Goal: Task Accomplishment & Management: Use online tool/utility

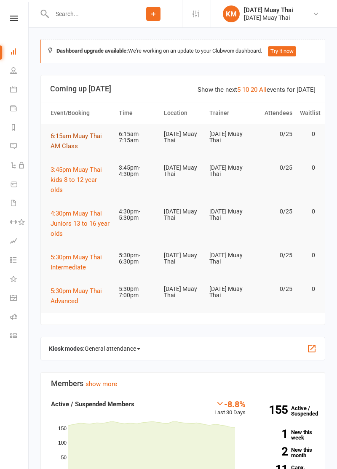
click at [63, 136] on span "6:15am Muay Thai AM Class" at bounding box center [76, 141] width 51 height 18
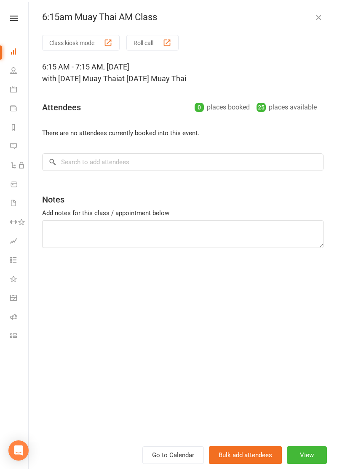
click at [62, 45] on button "Class kiosk mode" at bounding box center [80, 43] width 77 height 16
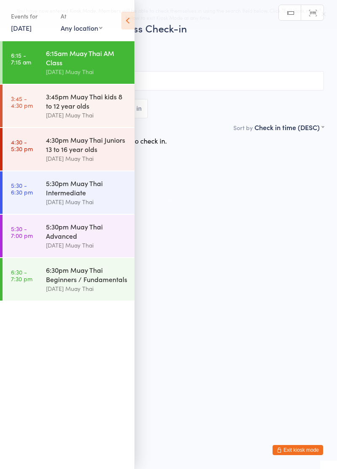
click at [129, 28] on icon at bounding box center [127, 21] width 13 height 18
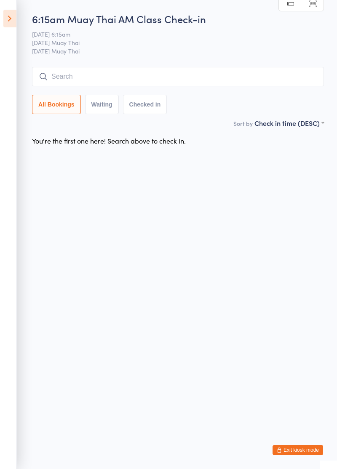
click at [98, 75] on input "search" at bounding box center [178, 76] width 292 height 19
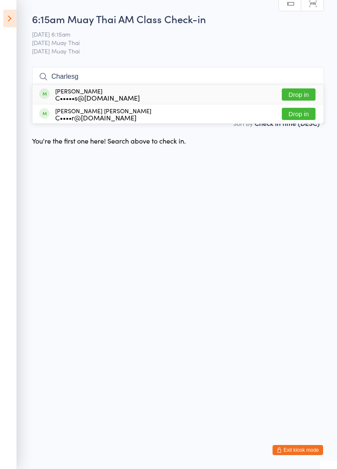
type input "[PERSON_NAME]"
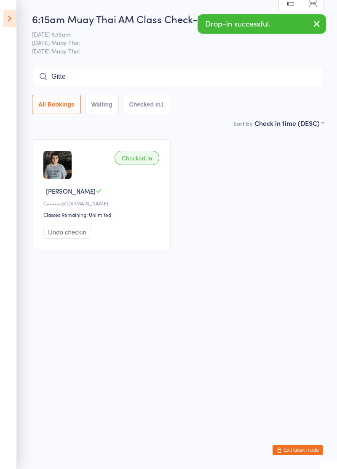
type input "Gitte"
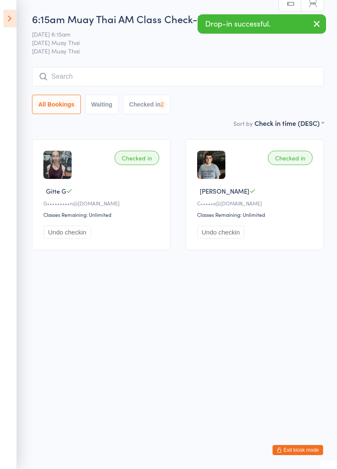
click at [12, 18] on icon at bounding box center [9, 19] width 13 height 18
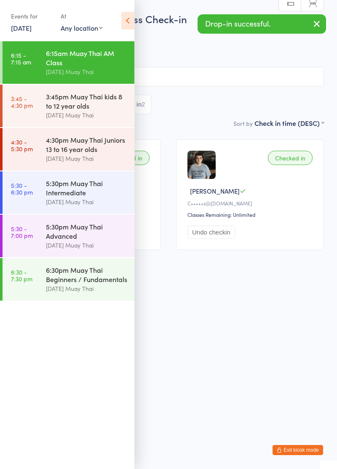
click at [303, 449] on button "Exit kiosk mode" at bounding box center [297, 450] width 51 height 10
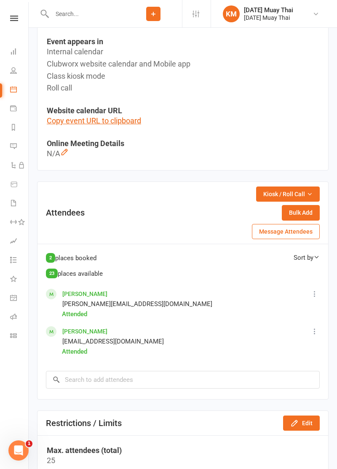
scroll to position [302, 0]
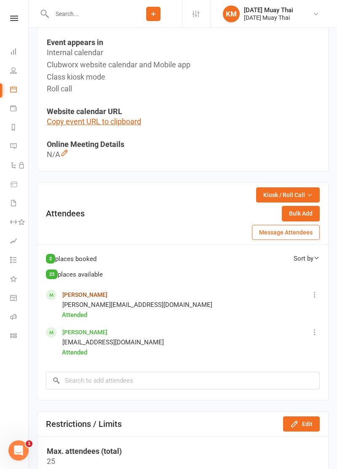
click at [73, 295] on link "Charles Bowman" at bounding box center [84, 294] width 45 height 7
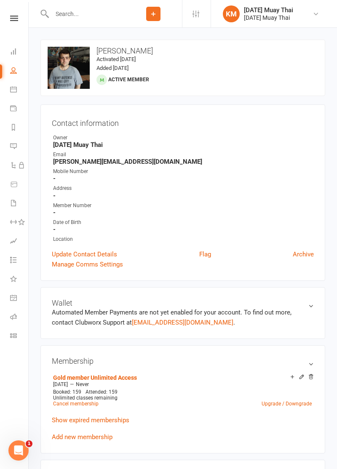
click at [80, 9] on input "text" at bounding box center [86, 14] width 75 height 12
type input "Git"
click at [59, 37] on div at bounding box center [53, 37] width 16 height 14
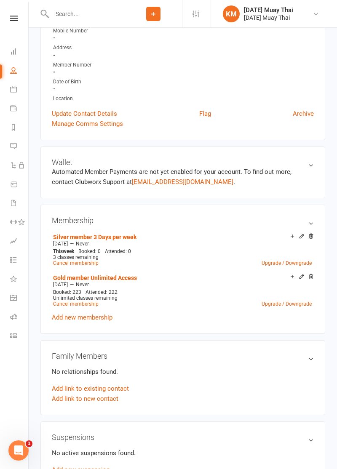
scroll to position [141, 0]
click at [311, 235] on icon at bounding box center [311, 236] width 4 height 5
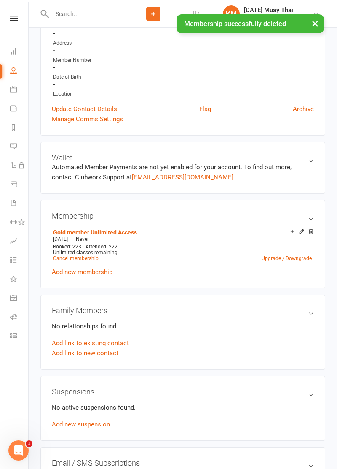
scroll to position [0, 0]
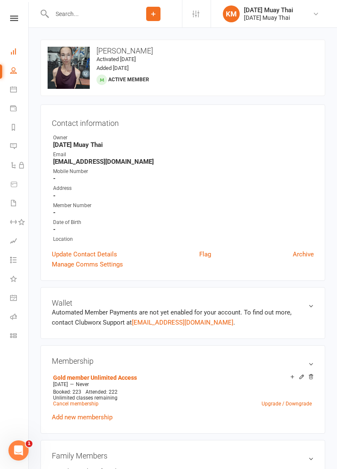
click at [15, 53] on icon at bounding box center [13, 51] width 7 height 7
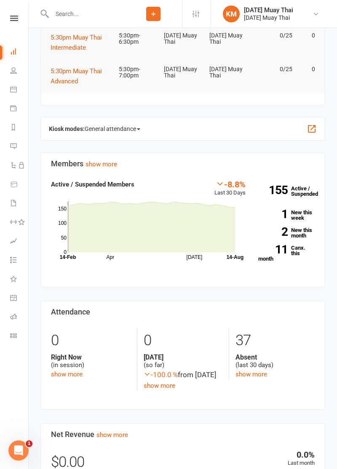
scroll to position [227, 0]
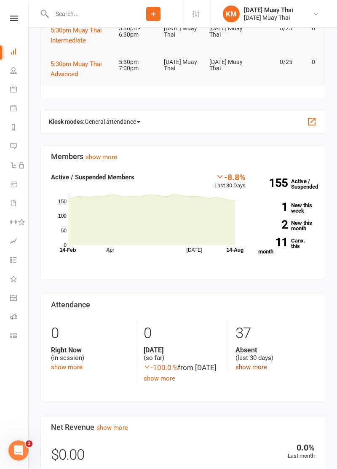
click at [258, 368] on link "show more" at bounding box center [251, 367] width 32 height 8
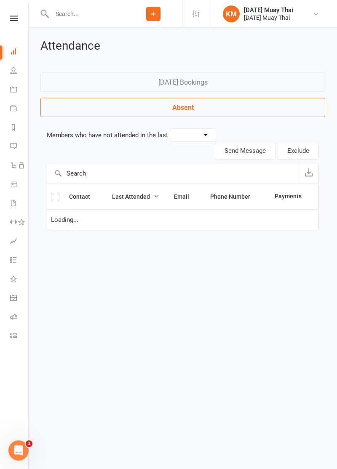
select select "30"
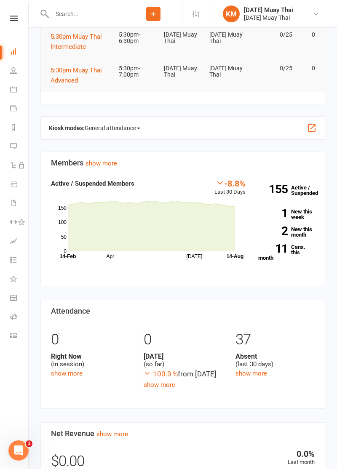
scroll to position [226, 0]
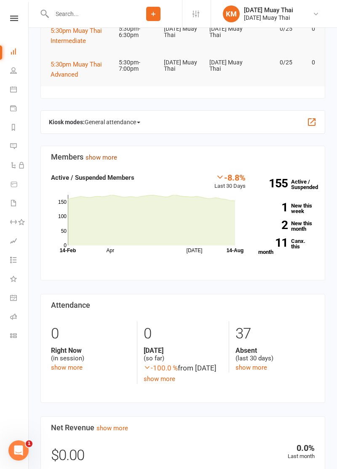
click at [92, 158] on link "show more" at bounding box center [101, 158] width 32 height 8
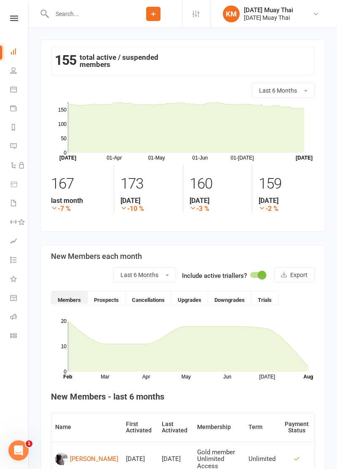
click at [12, 21] on icon at bounding box center [14, 18] width 8 height 5
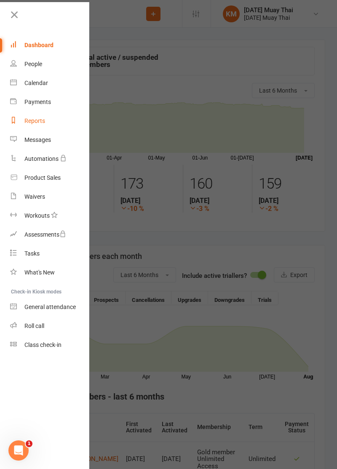
click at [16, 120] on icon at bounding box center [13, 120] width 7 height 7
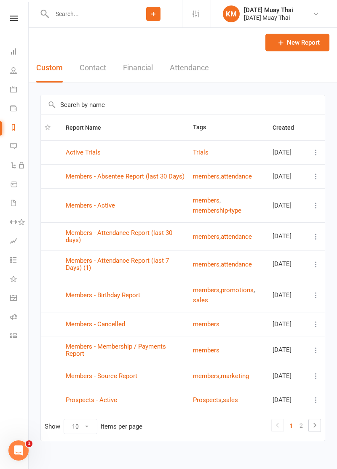
click at [176, 69] on button "Attendance" at bounding box center [189, 67] width 39 height 29
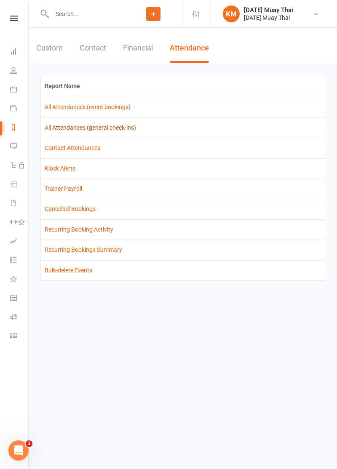
click at [54, 126] on link "All Attendances (general check-ins)" at bounding box center [90, 127] width 91 height 7
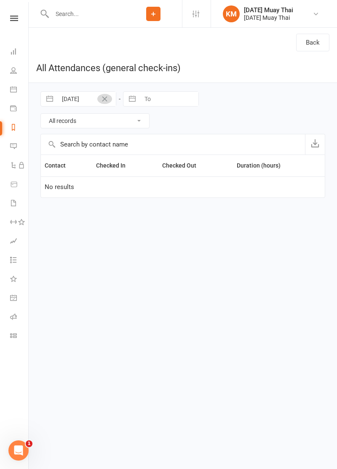
click at [103, 99] on icon "Clear Date" at bounding box center [104, 98] width 5 height 5
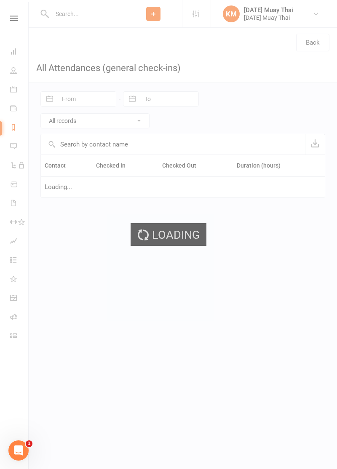
click at [70, 98] on div "Loading" at bounding box center [168, 234] width 337 height 469
click at [63, 98] on div "Loading" at bounding box center [168, 234] width 337 height 469
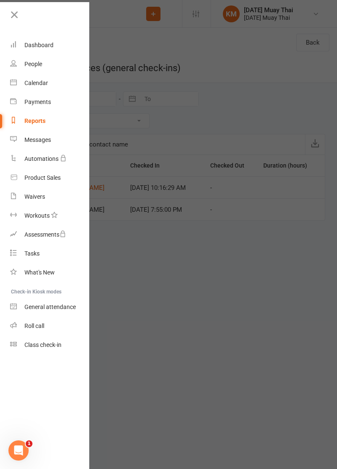
click at [119, 255] on div at bounding box center [168, 234] width 337 height 469
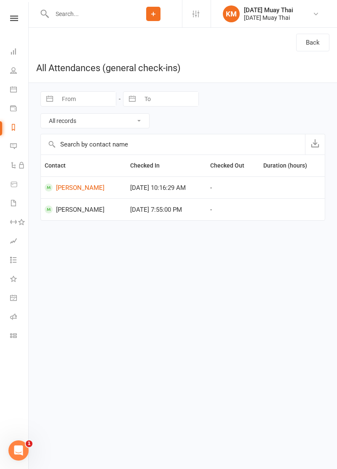
click at [66, 99] on input "From" at bounding box center [86, 99] width 59 height 14
select select "6"
select select "2025"
select select "7"
select select "2025"
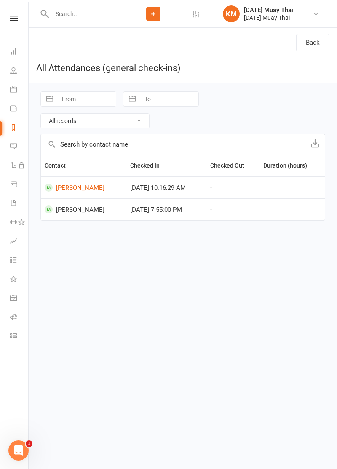
select select "8"
select select "2025"
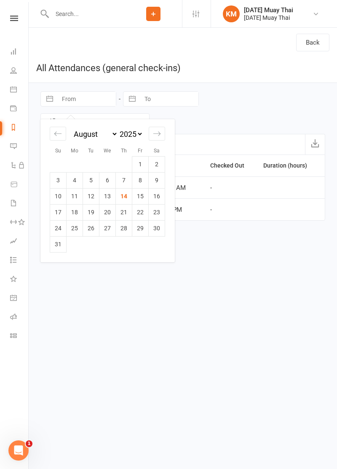
click at [133, 133] on select "2035 2034 2033 2032 2031 2030 2029 2028 2027 2026 2025 2024 2023 2022 2021 2020…" at bounding box center [130, 134] width 25 height 10
select select "6"
select select "2023"
select select "7"
select select "2023"
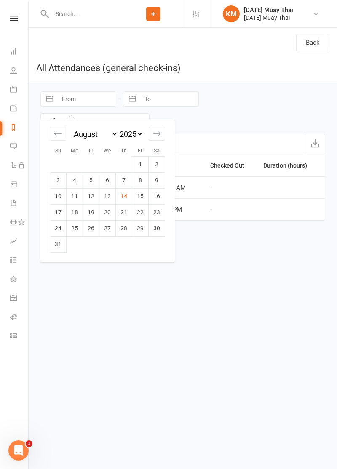
select select "8"
select select "2023"
click at [156, 135] on icon "Move forward to switch to the next month." at bounding box center [157, 134] width 8 height 8
select select "9"
select select "2023"
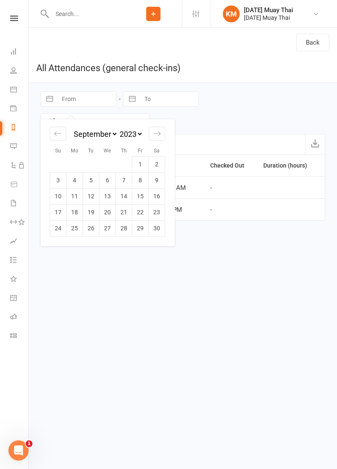
click at [141, 230] on td "29" at bounding box center [140, 228] width 16 height 16
type input "29 Sep 2023"
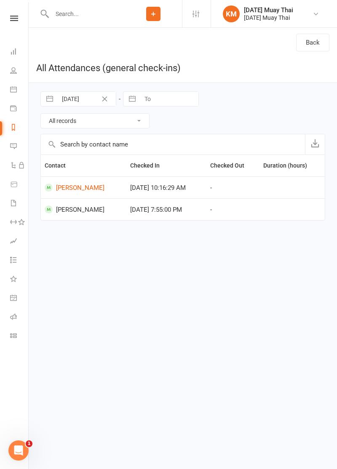
click at [154, 98] on input "To" at bounding box center [169, 99] width 59 height 14
select select "6"
select select "2025"
select select "7"
select select "2025"
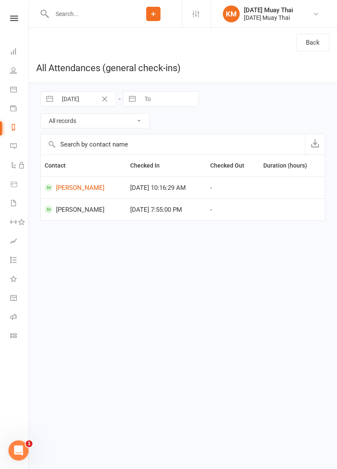
select select "8"
select select "2025"
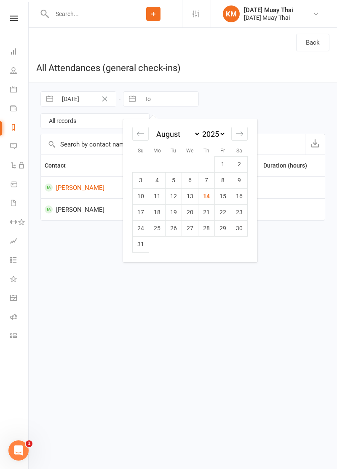
click at [203, 196] on td "14" at bounding box center [206, 196] width 16 height 16
type input "14 Aug 2025"
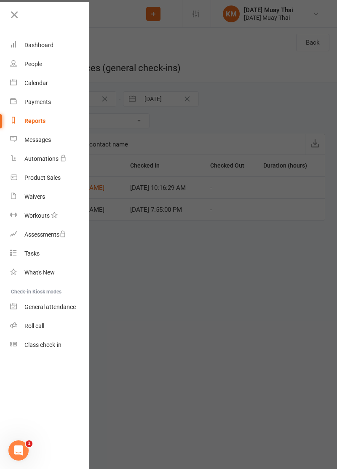
click at [277, 375] on div at bounding box center [168, 234] width 337 height 469
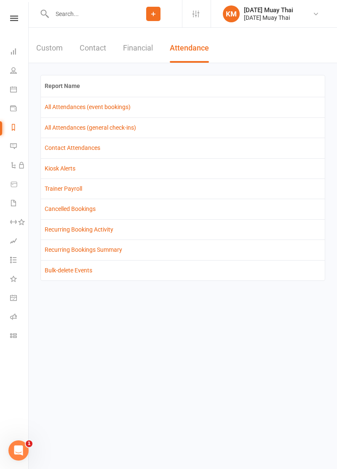
click at [117, 117] on td "All Attendances (general check-ins)" at bounding box center [183, 127] width 284 height 20
click at [124, 109] on link "All Attendances (event bookings)" at bounding box center [88, 107] width 86 height 7
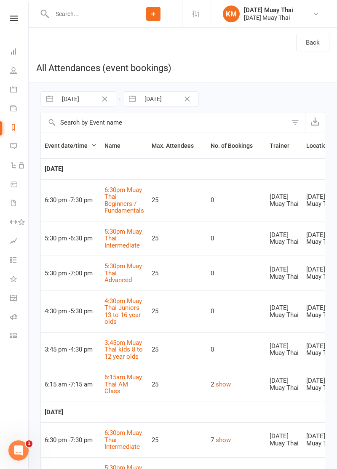
click at [82, 100] on input "31 Jul 2025" at bounding box center [86, 99] width 59 height 14
select select "5"
select select "2025"
select select "6"
select select "2025"
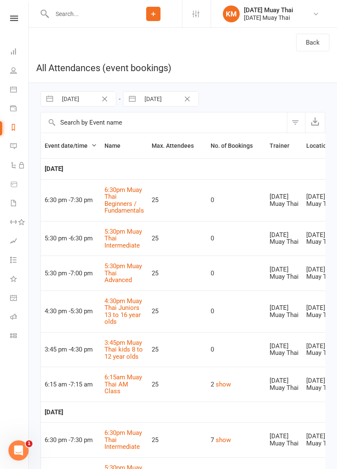
select select "7"
select select "2025"
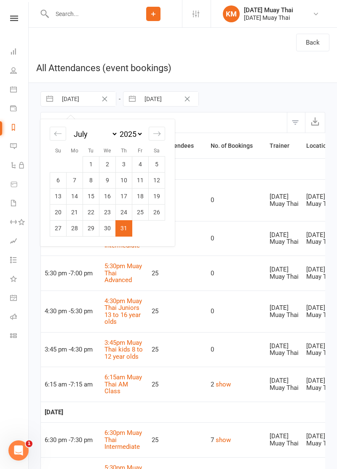
click at [136, 136] on select "2035 2034 2033 2032 2031 2030 2029 2028 2027 2026 2025 2024 2023 2022 2021 2020…" at bounding box center [130, 134] width 25 height 10
select select "5"
select select "2023"
select select "6"
select select "2023"
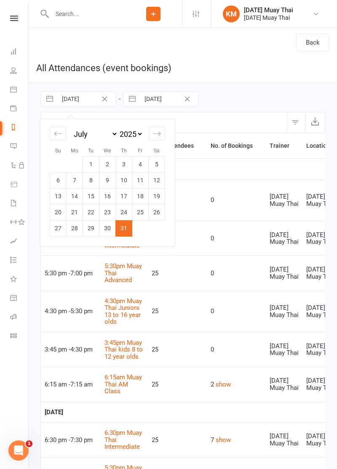
select select "7"
select select "2023"
click at [104, 196] on td "12" at bounding box center [107, 196] width 16 height 16
type input "12 Jul 2023"
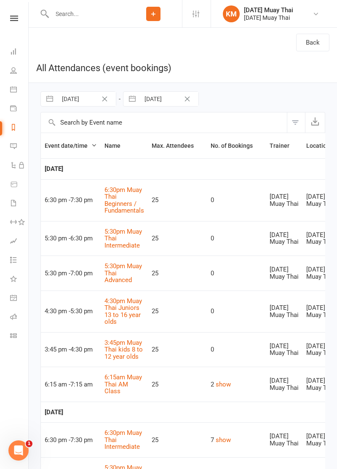
click at [11, 128] on icon at bounding box center [13, 127] width 7 height 7
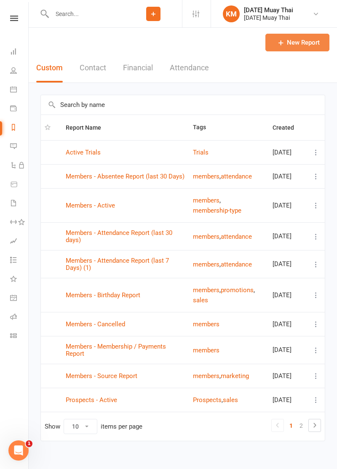
click at [295, 42] on link "New Report" at bounding box center [297, 43] width 64 height 18
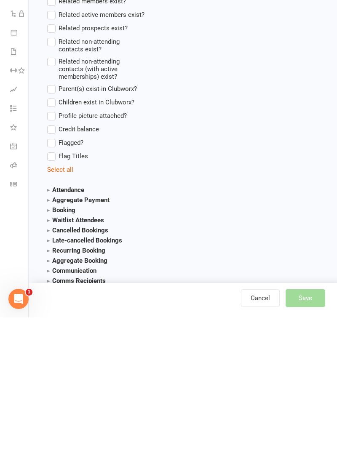
scroll to position [623, 0]
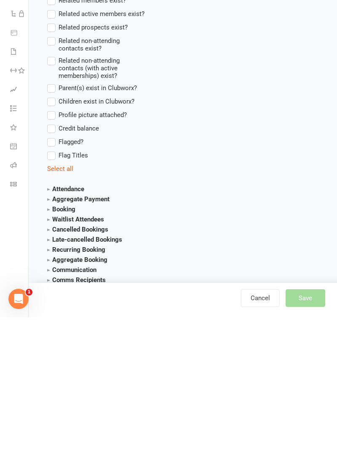
click at [48, 338] on strong "Attendance" at bounding box center [65, 341] width 37 height 8
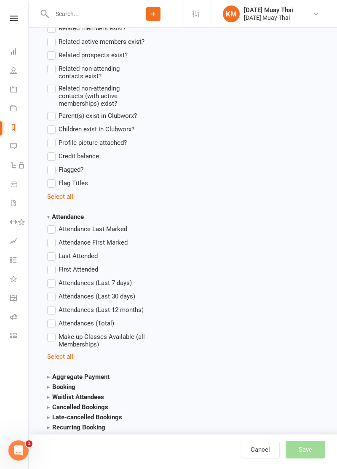
scroll to position [748, 0]
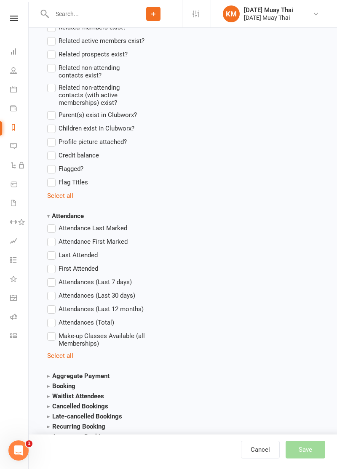
click at [49, 321] on label "Attendances (Total)" at bounding box center [80, 322] width 67 height 10
click at [49, 317] on input "Attendances (Total)" at bounding box center [49, 317] width 5 height 0
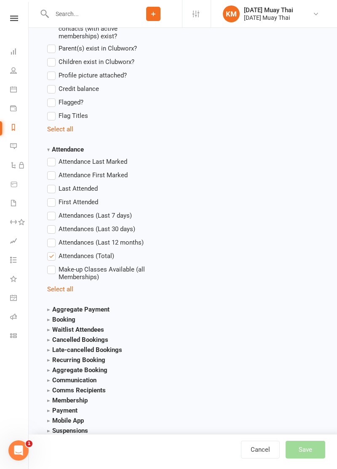
scroll to position [871, 0]
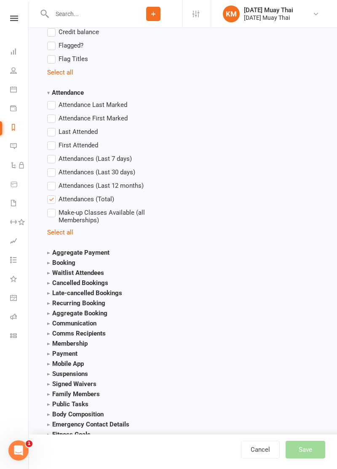
click at [313, 458] on div "Cancel Save" at bounding box center [289, 450] width 96 height 18
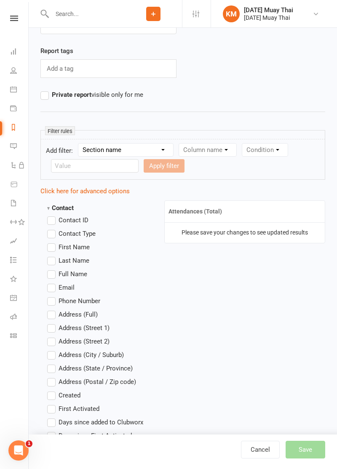
scroll to position [0, 0]
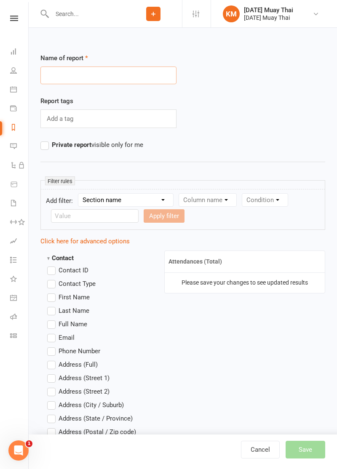
click at [51, 74] on input "text" at bounding box center [108, 76] width 136 height 18
type input "All time"
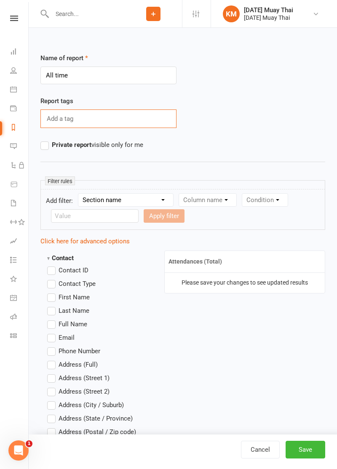
click at [299, 132] on div "Report tags Add a tag" at bounding box center [182, 118] width 297 height 44
click at [307, 452] on button "Save" at bounding box center [305, 450] width 40 height 18
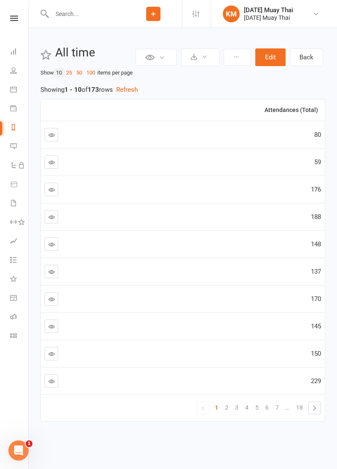
click at [322, 111] on th "Attendances (Total)" at bounding box center [217, 109] width 213 height 21
click at [320, 112] on th "Attendances (Total)" at bounding box center [217, 109] width 213 height 21
click at [51, 139] on link at bounding box center [51, 134] width 13 height 13
click at [319, 109] on th "Attendances (Total)" at bounding box center [217, 109] width 213 height 21
click at [321, 111] on th "Attendances (Total)" at bounding box center [217, 109] width 213 height 21
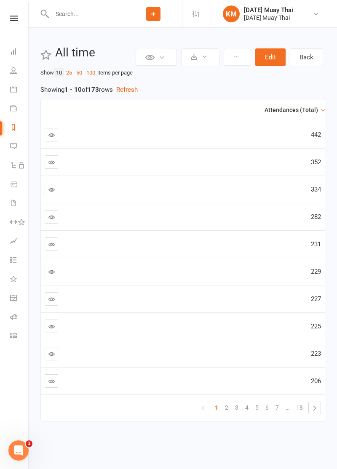
click at [49, 163] on icon at bounding box center [51, 162] width 6 height 6
click at [320, 109] on th "Attendances (Total)" at bounding box center [217, 109] width 213 height 21
click at [321, 112] on th "Attendances (Total)" at bounding box center [217, 109] width 213 height 21
click at [48, 192] on link at bounding box center [51, 189] width 13 height 13
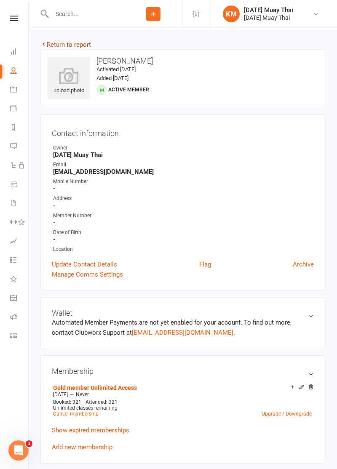
click at [53, 46] on link "Return to report" at bounding box center [65, 45] width 51 height 8
